Goal: Task Accomplishment & Management: Use online tool/utility

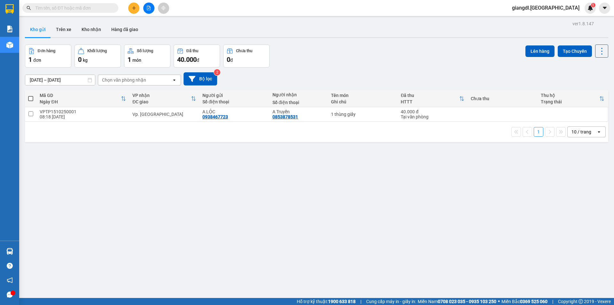
drag, startPoint x: 81, startPoint y: 2, endPoint x: 77, endPoint y: 8, distance: 7.1
click at [81, 3] on div "Kết quả tìm kiếm ( 0 ) Bộ lọc Ngày tạo đơn gần nhất No Data giangdl.quehuong 1" at bounding box center [307, 8] width 614 height 16
click at [77, 8] on input "text" at bounding box center [73, 7] width 76 height 7
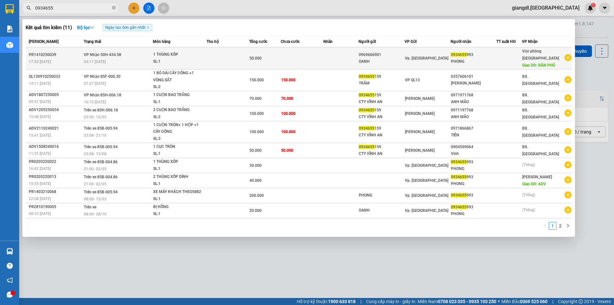
type input "0934655"
click at [206, 53] on span "1 THÙNG XỐP SL: 1" at bounding box center [179, 58] width 53 height 14
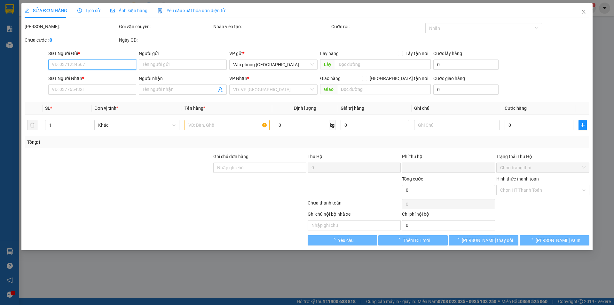
type input "0969606901"
type input "OANH"
type input "0934655993"
type input "PHONG"
type input "RÂN PHÚ"
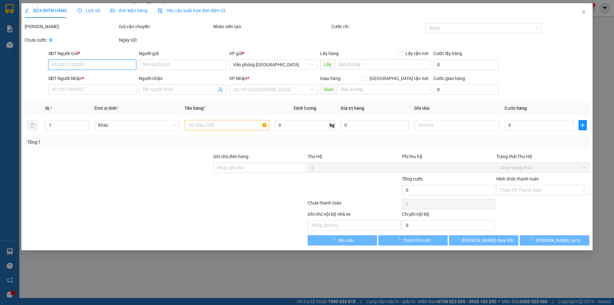
type input "0"
type input "50.000"
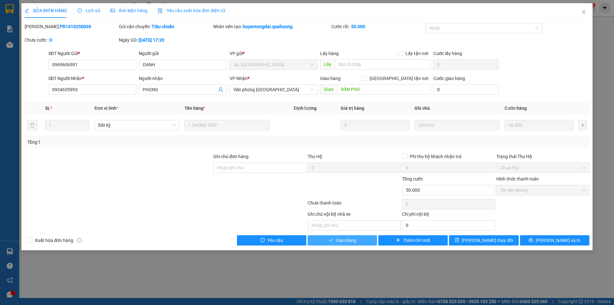
click at [354, 243] on span "Giao hàng" at bounding box center [346, 240] width 20 height 7
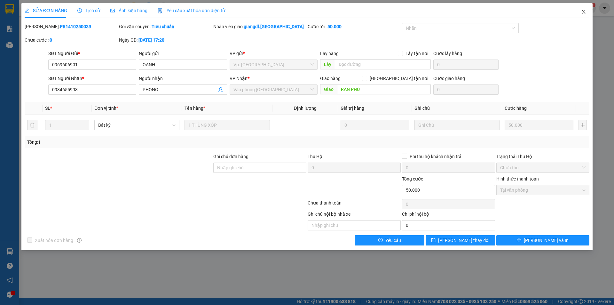
click at [586, 11] on icon "close" at bounding box center [584, 11] width 5 height 5
